Goal: Task Accomplishment & Management: Manage account settings

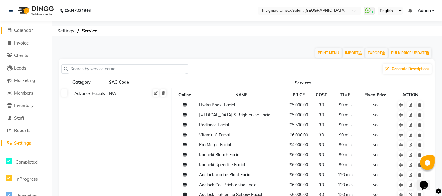
click at [32, 32] on span "Calendar" at bounding box center [23, 30] width 19 height 6
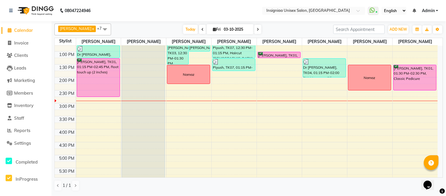
scroll to position [98, 0]
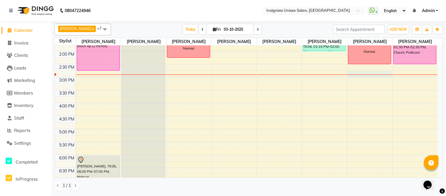
click at [352, 71] on div "10:00 AM 10:30 AM 11:00 AM 11:30 AM 12:00 PM 12:30 PM 1:00 PM 1:30 PM 2:00 PM 2…" at bounding box center [246, 103] width 383 height 310
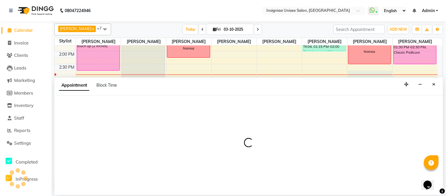
select select "67590"
select select "885"
select select "tentative"
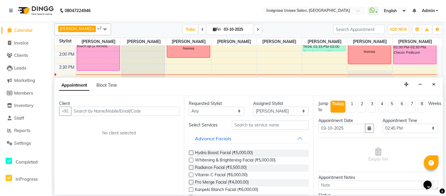
click at [146, 111] on input "text" at bounding box center [125, 110] width 108 height 9
type input "9967706095"
click at [164, 110] on span "Add Client" at bounding box center [167, 110] width 20 height 5
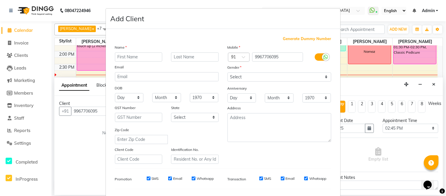
click at [129, 57] on input "text" at bounding box center [139, 56] width 48 height 9
type input "adras new"
click at [236, 72] on div "Gender" at bounding box center [232, 68] width 19 height 8
click at [243, 75] on select "Select [DEMOGRAPHIC_DATA] [DEMOGRAPHIC_DATA] Other Prefer Not To Say" at bounding box center [280, 76] width 104 height 9
select select "[DEMOGRAPHIC_DATA]"
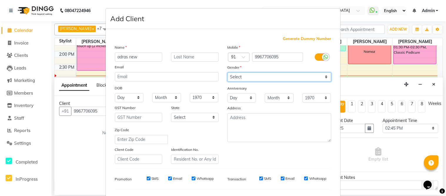
click at [228, 72] on select "Select [DEMOGRAPHIC_DATA] [DEMOGRAPHIC_DATA] Other Prefer Not To Say" at bounding box center [280, 76] width 104 height 9
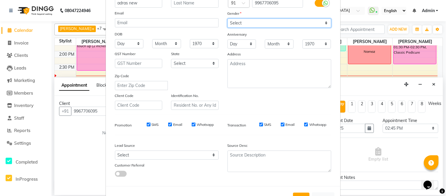
scroll to position [65, 0]
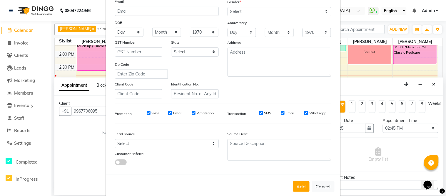
click at [305, 113] on input "Whatsapp" at bounding box center [306, 113] width 4 height 4
checkbox input "false"
click at [281, 113] on input "Email" at bounding box center [283, 113] width 4 height 4
checkbox input "false"
click at [259, 112] on input "SMS" at bounding box center [261, 113] width 4 height 4
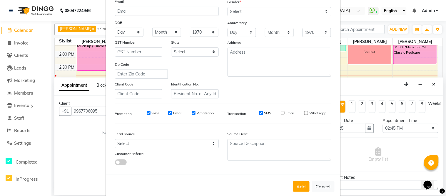
checkbox input "false"
click at [192, 113] on input "Whatsapp" at bounding box center [194, 113] width 4 height 4
checkbox input "false"
click at [168, 114] on input "Email" at bounding box center [170, 113] width 4 height 4
checkbox input "false"
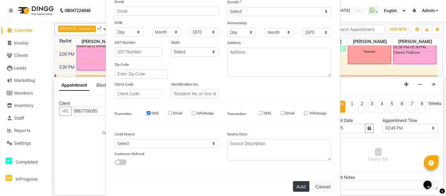
click at [302, 185] on button "Add" at bounding box center [301, 186] width 16 height 11
select select
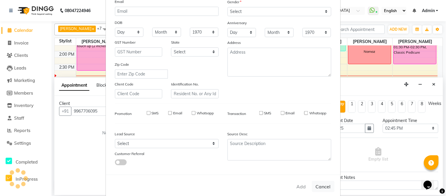
select select
checkbox input "false"
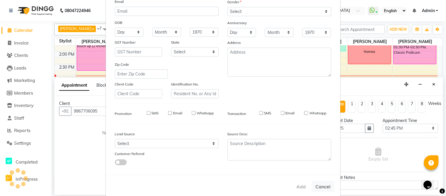
checkbox input "false"
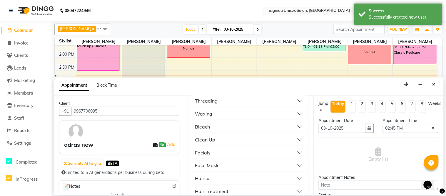
scroll to position [229, 0]
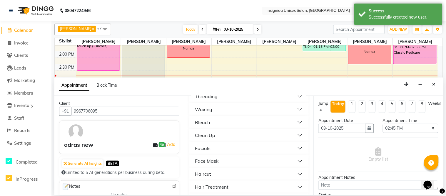
click at [203, 169] on button "Haircut" at bounding box center [249, 174] width 115 height 11
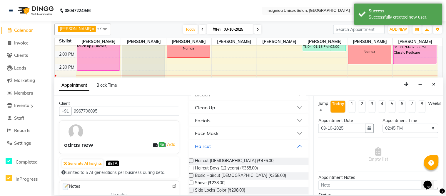
scroll to position [294, 0]
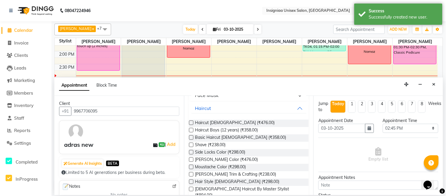
click at [190, 122] on label at bounding box center [191, 122] width 4 height 4
click at [190, 122] on input "checkbox" at bounding box center [191, 123] width 4 height 4
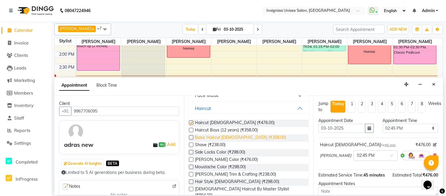
checkbox input "false"
click at [192, 166] on label at bounding box center [191, 166] width 4 height 4
click at [192, 166] on input "checkbox" at bounding box center [191, 167] width 4 height 4
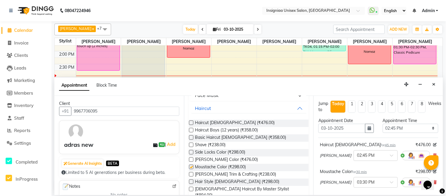
checkbox input "false"
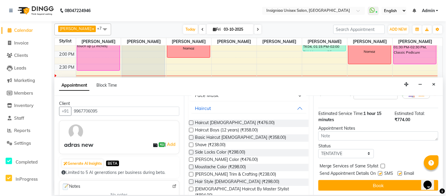
scroll to position [56, 0]
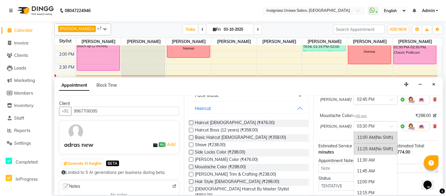
click at [389, 124] on div at bounding box center [376, 126] width 44 height 6
click at [382, 99] on div at bounding box center [376, 99] width 44 height 6
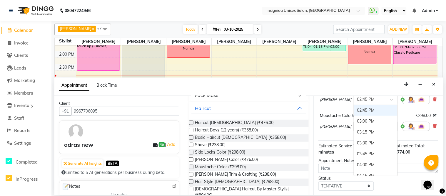
scroll to position [134, 0]
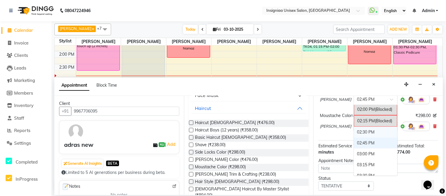
click at [362, 130] on div "02:30 PM" at bounding box center [376, 131] width 44 height 11
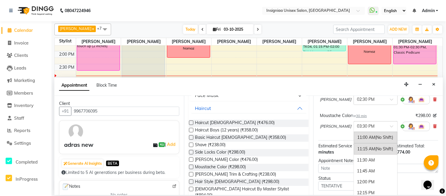
scroll to position [199, 0]
click at [379, 126] on div at bounding box center [376, 126] width 44 height 6
click at [362, 124] on input "text" at bounding box center [370, 126] width 26 height 6
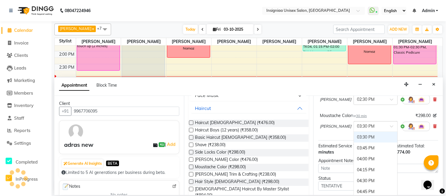
click at [357, 124] on input "text" at bounding box center [370, 126] width 26 height 6
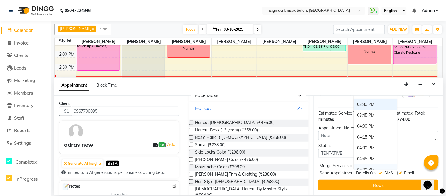
scroll to position [88, 0]
click at [405, 169] on div "Jump to [DATE] 1 2 3 4 5 6 7 8 Weeks Appointment Date [DATE] Appointment Time S…" at bounding box center [379, 145] width 130 height 99
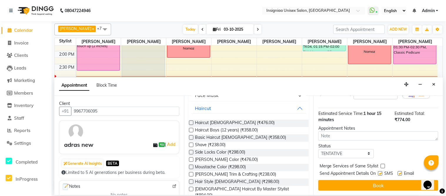
click at [401, 171] on label at bounding box center [400, 173] width 4 height 4
click at [401, 172] on input "checkbox" at bounding box center [400, 174] width 4 height 4
checkbox input "false"
click at [381, 174] on label at bounding box center [380, 173] width 4 height 4
click at [381, 174] on input "checkbox" at bounding box center [380, 174] width 4 height 4
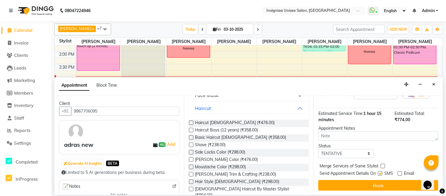
checkbox input "false"
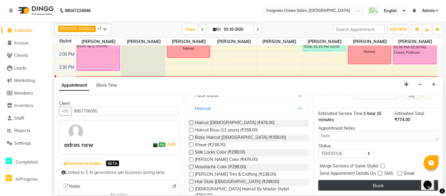
click at [378, 182] on button "Book" at bounding box center [379, 185] width 120 height 11
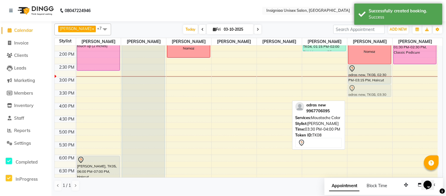
click at [358, 93] on div "Namaz adras new, TK08, 02:30 PM-03:15 PM, Haircut [DEMOGRAPHIC_DATA] adras new,…" at bounding box center [370, 103] width 45 height 310
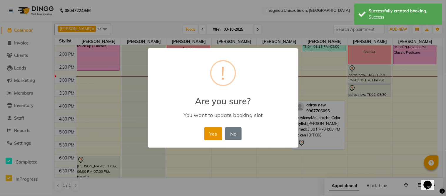
click at [216, 133] on button "Yes" at bounding box center [213, 133] width 18 height 13
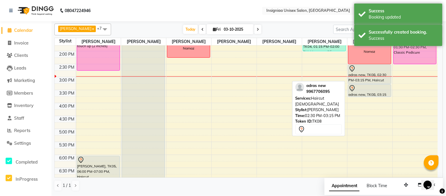
click at [355, 77] on div "adras new, TK08, 02:30 PM-03:15 PM, Haircut [DEMOGRAPHIC_DATA]" at bounding box center [370, 74] width 43 height 19
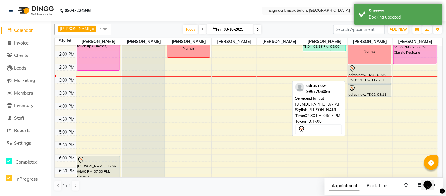
drag, startPoint x: 357, startPoint y: 76, endPoint x: 367, endPoint y: 74, distance: 10.7
click at [367, 74] on div "adras new, TK08, 02:30 PM-03:15 PM, Haircut [DEMOGRAPHIC_DATA]" at bounding box center [370, 74] width 43 height 19
select select "7"
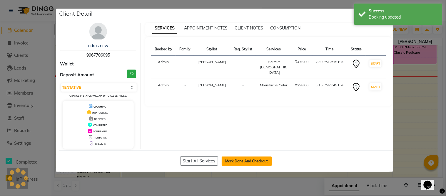
click at [246, 158] on button "Mark Done And Checkout" at bounding box center [247, 160] width 50 height 9
select select "service"
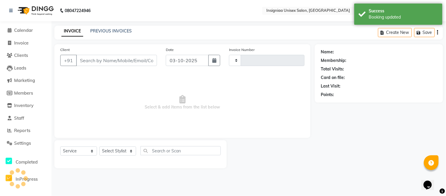
type input "3197"
select select "3"
select select "6999"
type input "9967706095"
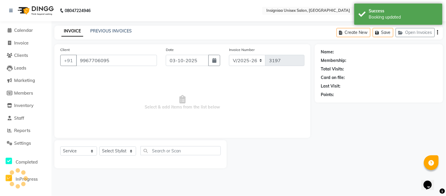
select select "67590"
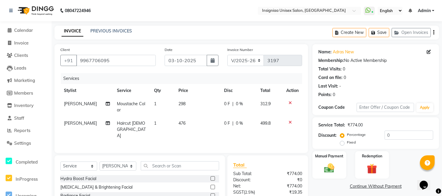
click at [222, 102] on td "0 F | 0 %" at bounding box center [239, 106] width 36 height 19
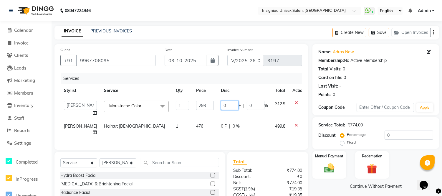
click at [221, 106] on input "0" at bounding box center [230, 105] width 18 height 9
type input "20"
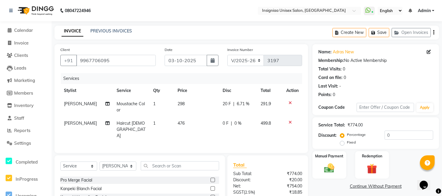
click at [219, 121] on td "0 F | 0 %" at bounding box center [238, 129] width 38 height 26
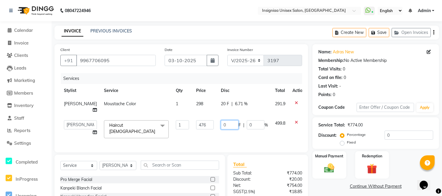
click at [221, 124] on input "0" at bounding box center [230, 124] width 18 height 9
type input "20"
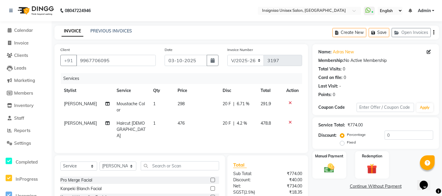
click at [246, 87] on th "Disc" at bounding box center [238, 90] width 38 height 13
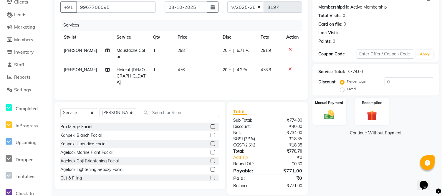
click at [222, 51] on span "20 F" at bounding box center [226, 50] width 8 height 6
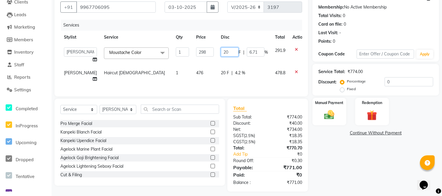
click at [221, 51] on input "20" at bounding box center [230, 51] width 18 height 9
type input "20"
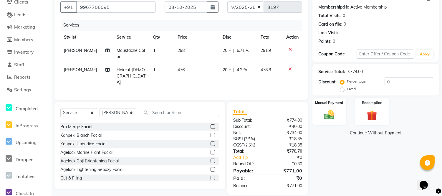
click at [178, 51] on span "298" at bounding box center [180, 50] width 7 height 5
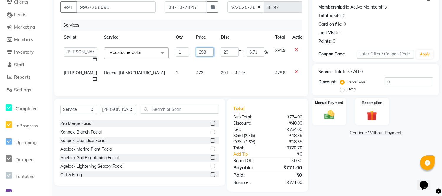
click at [196, 51] on input "298" at bounding box center [205, 51] width 18 height 9
click at [198, 52] on input "2298" at bounding box center [205, 51] width 18 height 9
type input "200"
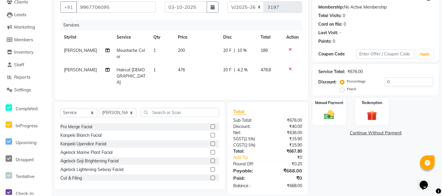
click at [201, 35] on th "Price" at bounding box center [196, 37] width 45 height 13
click at [178, 69] on span "476" at bounding box center [181, 69] width 7 height 5
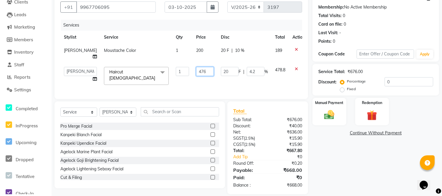
click at [196, 70] on input "476" at bounding box center [205, 71] width 18 height 9
type input "4"
type input "400"
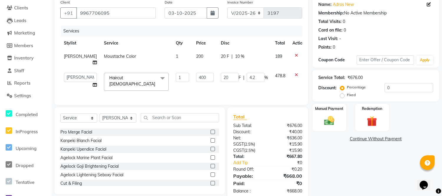
click at [199, 56] on td "200" at bounding box center [204, 59] width 25 height 19
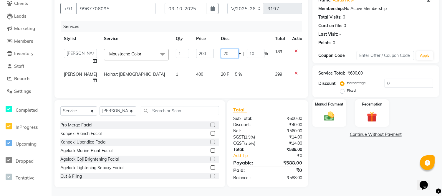
click at [221, 51] on input "20" at bounding box center [230, 53] width 18 height 9
type input "2"
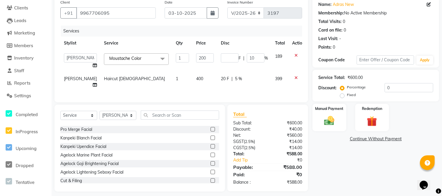
click at [218, 72] on tr "[PERSON_NAME] Haircut [DEMOGRAPHIC_DATA] 1 400 20 F | 5 % 399" at bounding box center [183, 81] width 247 height 19
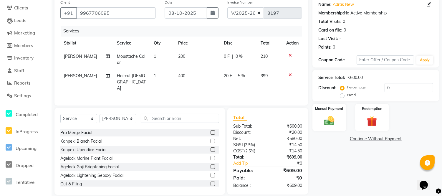
click at [227, 75] on span "20 F" at bounding box center [228, 76] width 8 height 6
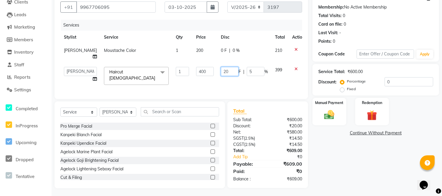
click at [223, 70] on input "20" at bounding box center [230, 71] width 18 height 9
type input "2"
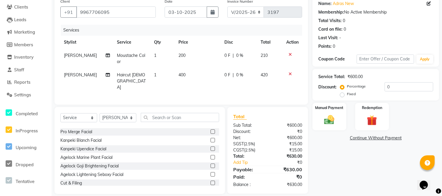
click at [207, 59] on td "200" at bounding box center [198, 58] width 46 height 19
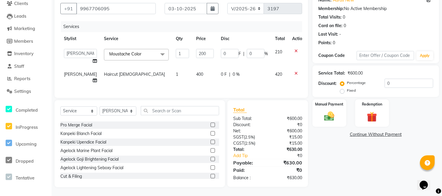
scroll to position [24, 0]
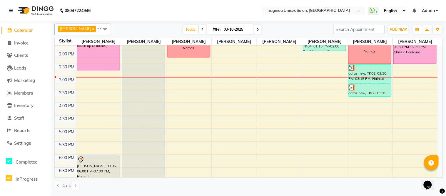
scroll to position [98, 0]
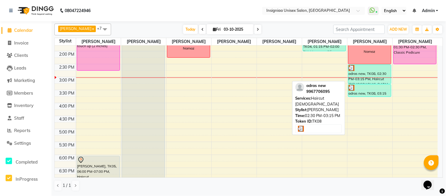
click at [359, 71] on div "adras new, TK08, 02:30 PM-03:15 PM, Haircut [DEMOGRAPHIC_DATA]" at bounding box center [370, 74] width 43 height 19
select select "3"
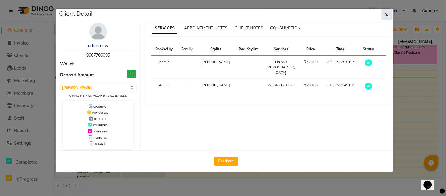
click at [391, 15] on button "button" at bounding box center [387, 14] width 11 height 11
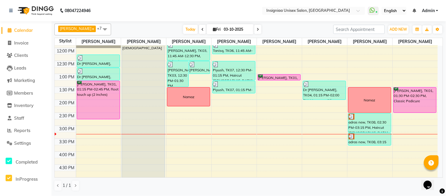
scroll to position [65, 0]
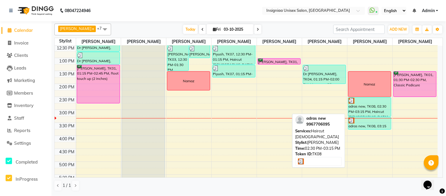
click at [373, 111] on div "adras new, TK08, 02:30 PM-03:15 PM, Haircut [DEMOGRAPHIC_DATA]" at bounding box center [370, 106] width 43 height 19
select select "3"
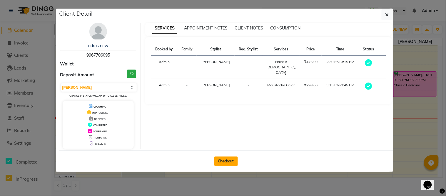
click at [226, 161] on button "Checkout" at bounding box center [226, 160] width 24 height 9
select select "service"
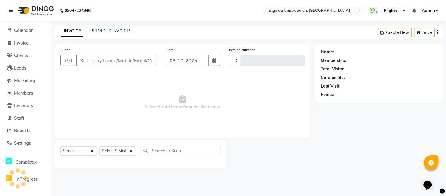
type input "3197"
select select "6999"
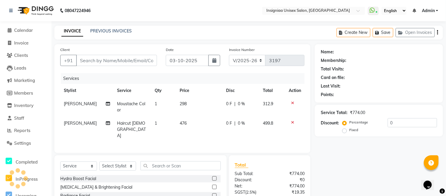
type input "9967706095"
select select "67590"
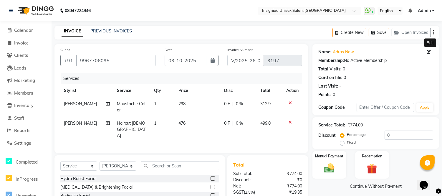
click at [429, 52] on icon at bounding box center [428, 52] width 4 height 4
select select "[DEMOGRAPHIC_DATA]"
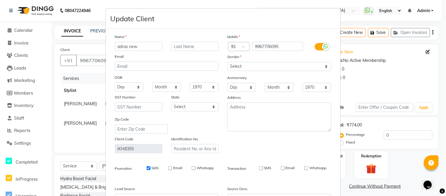
click at [147, 45] on input "adras new" at bounding box center [139, 46] width 48 height 9
type input "a"
click at [121, 48] on input "[PERSON_NAME]" at bounding box center [139, 46] width 48 height 9
type input "[PERSON_NAME]"
click at [185, 47] on input "text" at bounding box center [195, 46] width 48 height 9
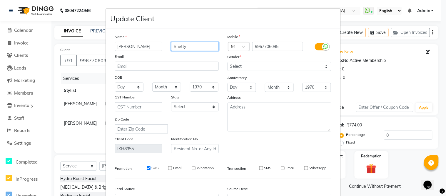
click at [195, 48] on input "Shetty" at bounding box center [195, 46] width 48 height 9
type input "S"
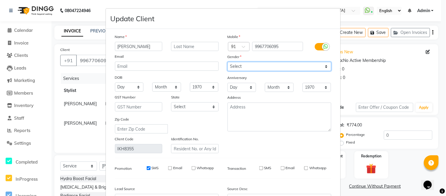
click at [228, 66] on select "Select [DEMOGRAPHIC_DATA] [DEMOGRAPHIC_DATA] Other Prefer Not To Say" at bounding box center [280, 66] width 104 height 9
click at [228, 62] on select "Select [DEMOGRAPHIC_DATA] [DEMOGRAPHIC_DATA] Other Prefer Not To Say" at bounding box center [280, 66] width 104 height 9
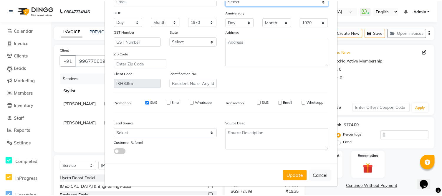
scroll to position [66, 0]
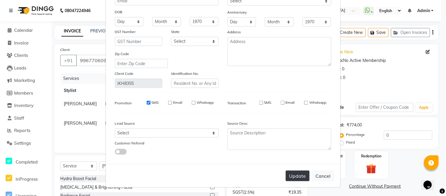
click at [298, 175] on button "Update" at bounding box center [298, 175] width 24 height 11
select select
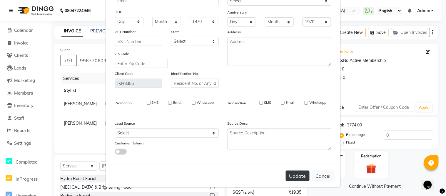
select select
checkbox input "false"
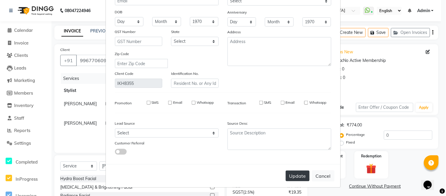
checkbox input "false"
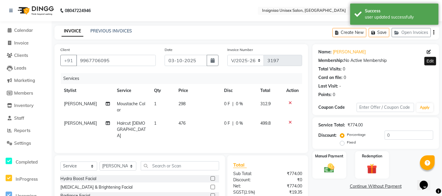
scroll to position [53, 0]
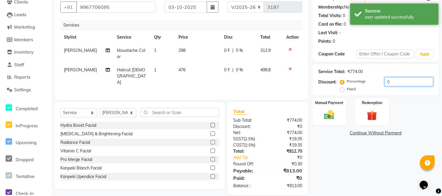
click at [384, 84] on input "0" at bounding box center [408, 81] width 49 height 9
type input "20"
click at [116, 54] on span "Moustache Color" at bounding box center [130, 53] width 28 height 11
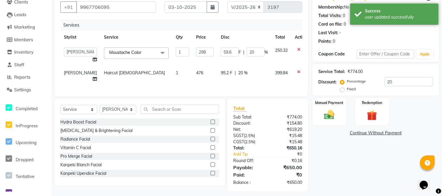
click at [113, 54] on span "Moustache Color" at bounding box center [125, 52] width 32 height 5
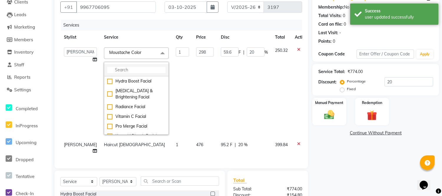
click at [114, 68] on input "multiselect-search" at bounding box center [136, 70] width 58 height 6
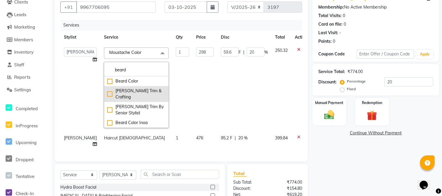
type input "beard"
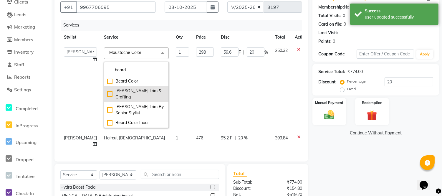
click at [132, 92] on div "[PERSON_NAME] Trim & Crafting" at bounding box center [136, 94] width 58 height 12
checkbox input "true"
type input "238"
type input "47.6"
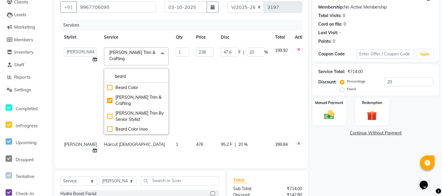
click at [140, 37] on th "Service" at bounding box center [136, 37] width 72 height 13
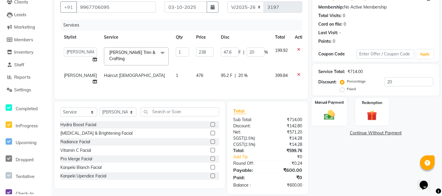
scroll to position [62, 0]
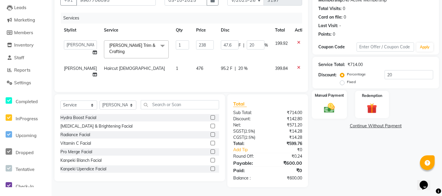
click at [321, 105] on img at bounding box center [328, 107] width 17 height 12
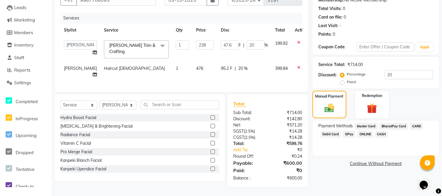
click at [413, 124] on span "CARD" at bounding box center [416, 126] width 13 height 7
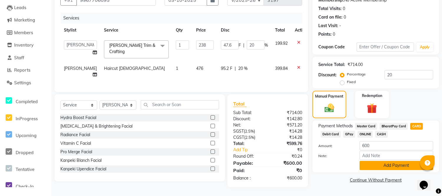
click at [398, 163] on button "Add Payment" at bounding box center [396, 165] width 74 height 9
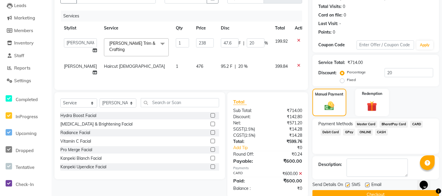
scroll to position [75, 0]
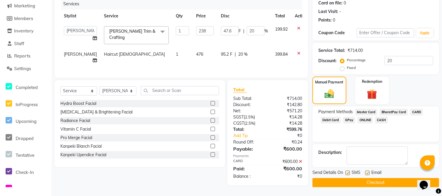
click at [369, 171] on div "Email" at bounding box center [375, 172] width 21 height 7
click at [368, 171] on label at bounding box center [367, 172] width 4 height 4
click at [368, 171] on input "checkbox" at bounding box center [367, 173] width 4 height 4
checkbox input "false"
drag, startPoint x: 346, startPoint y: 172, endPoint x: 349, endPoint y: 174, distance: 3.5
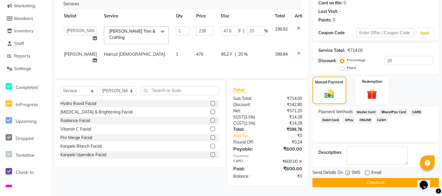
click at [346, 171] on label at bounding box center [347, 172] width 4 height 4
click at [346, 171] on input "checkbox" at bounding box center [347, 173] width 4 height 4
checkbox input "false"
click at [352, 180] on button "Checkout" at bounding box center [375, 182] width 126 height 9
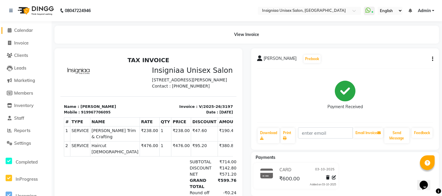
click at [29, 29] on span "Calendar" at bounding box center [23, 30] width 19 height 6
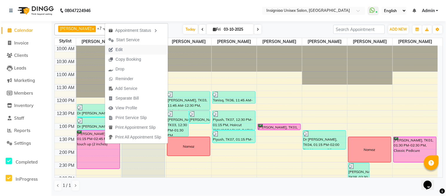
click at [119, 49] on span "Edit" at bounding box center [119, 49] width 7 height 6
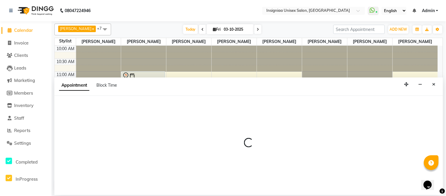
select select "tentative"
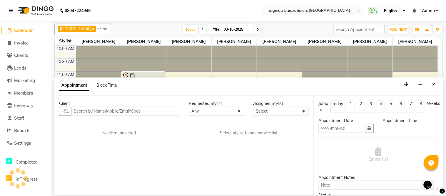
type input "03-10-2025"
select select "80714"
select select "confirm booking"
select select "780"
select select "3521"
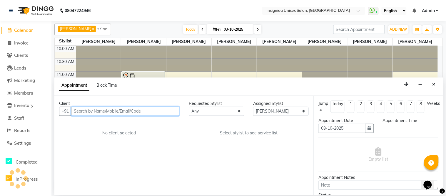
select select "3521"
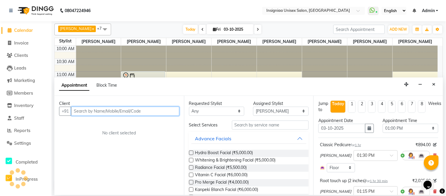
scroll to position [130, 0]
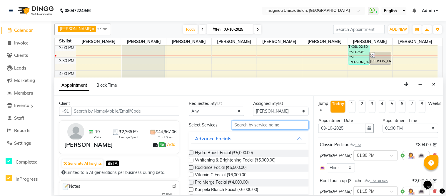
click at [254, 125] on input "text" at bounding box center [270, 124] width 77 height 9
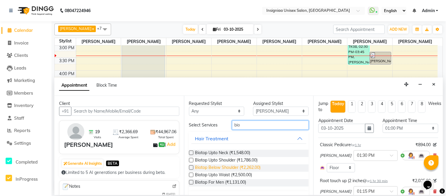
type input "bio"
click at [235, 165] on span "Biotop Below Shoulder (₹2,262.00)" at bounding box center [228, 167] width 66 height 7
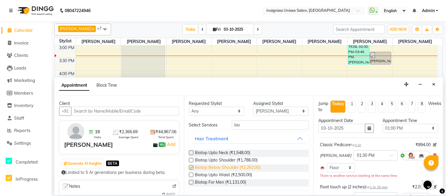
checkbox input "false"
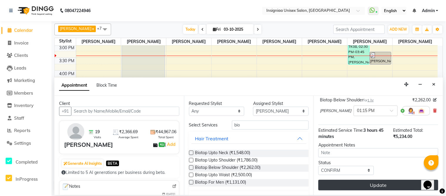
click at [402, 187] on button "Update" at bounding box center [379, 184] width 120 height 11
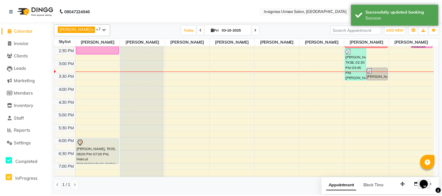
scroll to position [49, 0]
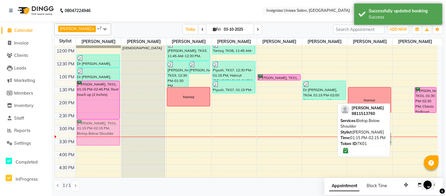
drag, startPoint x: 403, startPoint y: 96, endPoint x: 112, endPoint y: 135, distance: 294.1
click at [112, 135] on tr "Dr [PERSON_NAME], TK04, 12:15 PM-12:45 PM, Haircut [DEMOGRAPHIC_DATA] By Senior…" at bounding box center [246, 151] width 383 height 310
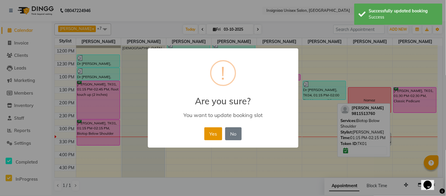
click at [213, 133] on button "Yes" at bounding box center [213, 133] width 18 height 13
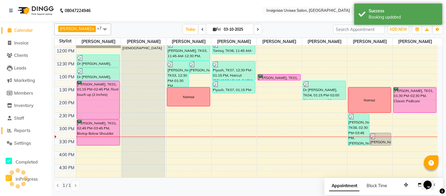
click at [19, 131] on span "Reports" at bounding box center [22, 130] width 16 height 6
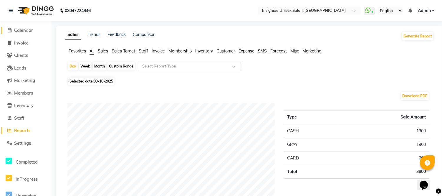
click at [27, 31] on span "Calendar" at bounding box center [23, 30] width 19 height 6
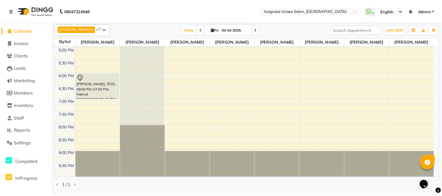
scroll to position [49, 0]
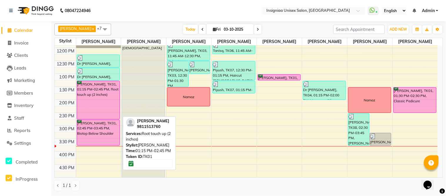
click at [111, 108] on div "[PERSON_NAME], TK01, 01:15 PM-02:45 PM, Root touch up (2 inches)" at bounding box center [98, 100] width 43 height 38
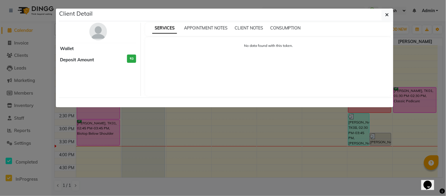
select select "6"
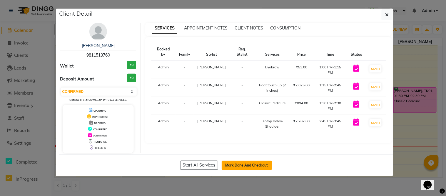
click at [234, 168] on button "Mark Done And Checkout" at bounding box center [247, 164] width 50 height 9
select select "6999"
select select "service"
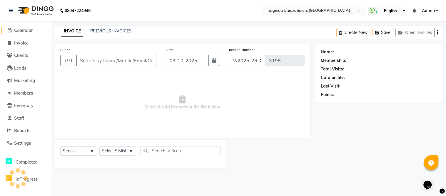
type input "9811513760"
select select "58131"
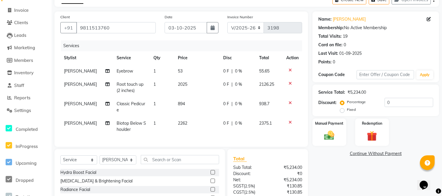
scroll to position [65, 0]
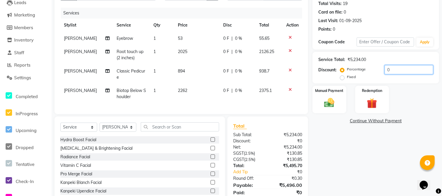
click at [384, 72] on input "0" at bounding box center [408, 69] width 49 height 9
type input "20"
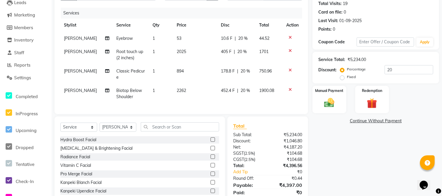
drag, startPoint x: 178, startPoint y: 36, endPoint x: 183, endPoint y: 36, distance: 5.3
click at [178, 36] on span "53" at bounding box center [179, 38] width 5 height 5
select select "58136"
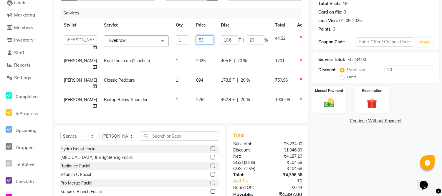
click at [196, 40] on input "53" at bounding box center [205, 39] width 18 height 9
type input "59"
click at [190, 51] on tbody "[PERSON_NAME] [PERSON_NAME] [PERSON_NAME] [PERSON_NAME] [PERSON_NAME] [PERSON_N…" at bounding box center [186, 72] width 252 height 81
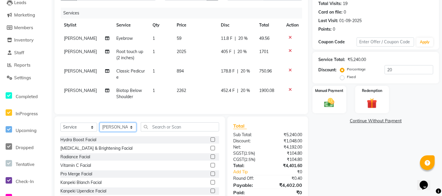
click at [118, 131] on select "Select Stylist [PERSON_NAME] [PERSON_NAME] [PERSON_NAME] [PERSON_NAME] [PERSON_…" at bounding box center [117, 126] width 37 height 9
select select "58136"
click at [99, 127] on select "Select Stylist [PERSON_NAME] [PERSON_NAME] [PERSON_NAME] [PERSON_NAME] [PERSON_…" at bounding box center [117, 126] width 37 height 9
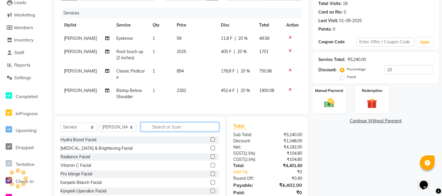
click at [169, 131] on input "text" at bounding box center [180, 126] width 78 height 9
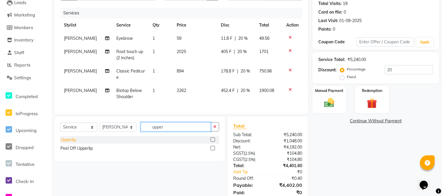
type input "upper"
click at [66, 143] on div "Upperlip" at bounding box center [68, 139] width 16 height 6
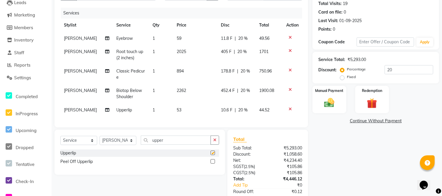
checkbox input "false"
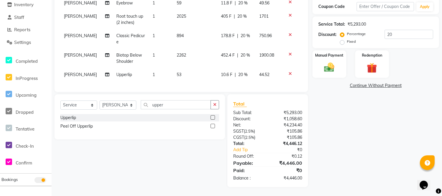
click at [240, 52] on span "20 %" at bounding box center [244, 55] width 9 height 6
select select "58131"
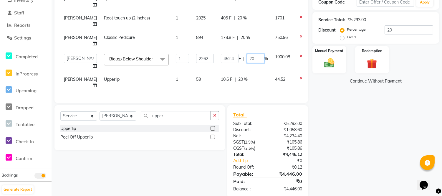
drag, startPoint x: 246, startPoint y: 69, endPoint x: 231, endPoint y: 70, distance: 15.3
click at [231, 63] on div "452.4 F | 20 %" at bounding box center [244, 58] width 47 height 9
type input "30"
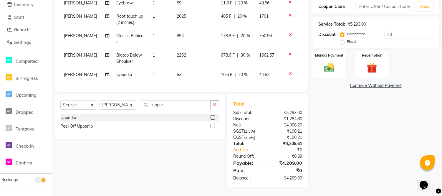
click at [223, 55] on tbody "[PERSON_NAME] Eyebrow 1 59 11.8 F | 20 % 49.56 [PERSON_NAME] Root touch up (2 i…" at bounding box center [181, 38] width 242 height 85
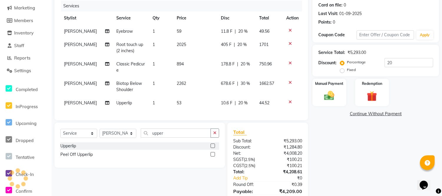
click at [181, 104] on td "53" at bounding box center [195, 102] width 44 height 13
select select "58136"
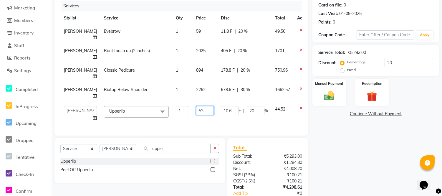
drag, startPoint x: 198, startPoint y: 128, endPoint x: 199, endPoint y: 131, distance: 3.0
click at [198, 115] on input "53" at bounding box center [205, 110] width 18 height 9
type input "59"
click at [194, 113] on div "Services Stylist Service Qty Price Disc Total Action [PERSON_NAME] Eyebrow 1 59…" at bounding box center [181, 65] width 242 height 129
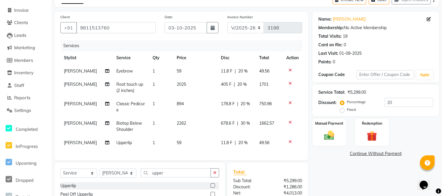
scroll to position [100, 0]
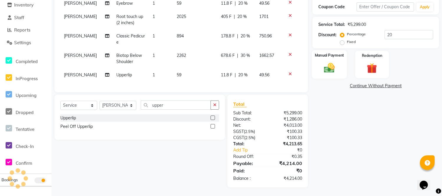
click at [324, 73] on img at bounding box center [328, 67] width 17 height 12
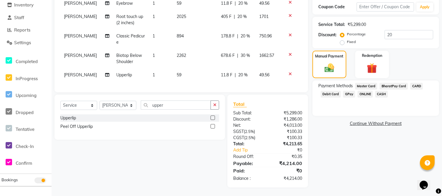
click at [348, 95] on span "GPay" at bounding box center [349, 94] width 12 height 7
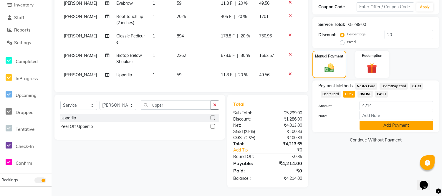
click at [370, 128] on button "Add Payment" at bounding box center [396, 125] width 74 height 9
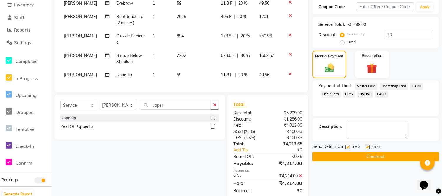
click at [368, 147] on label at bounding box center [367, 146] width 4 height 4
click at [368, 147] on input "checkbox" at bounding box center [367, 147] width 4 height 4
checkbox input "false"
click at [348, 147] on label at bounding box center [347, 146] width 4 height 4
click at [348, 147] on input "checkbox" at bounding box center [347, 147] width 4 height 4
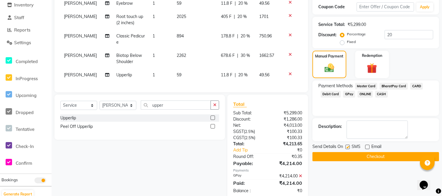
checkbox input "false"
click at [348, 154] on button "Checkout" at bounding box center [375, 156] width 126 height 9
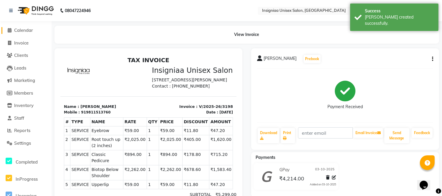
click at [19, 27] on link "Calendar" at bounding box center [25, 30] width 49 height 7
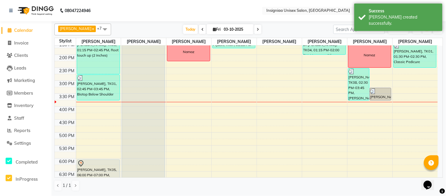
scroll to position [82, 0]
